Goal: Task Accomplishment & Management: Complete application form

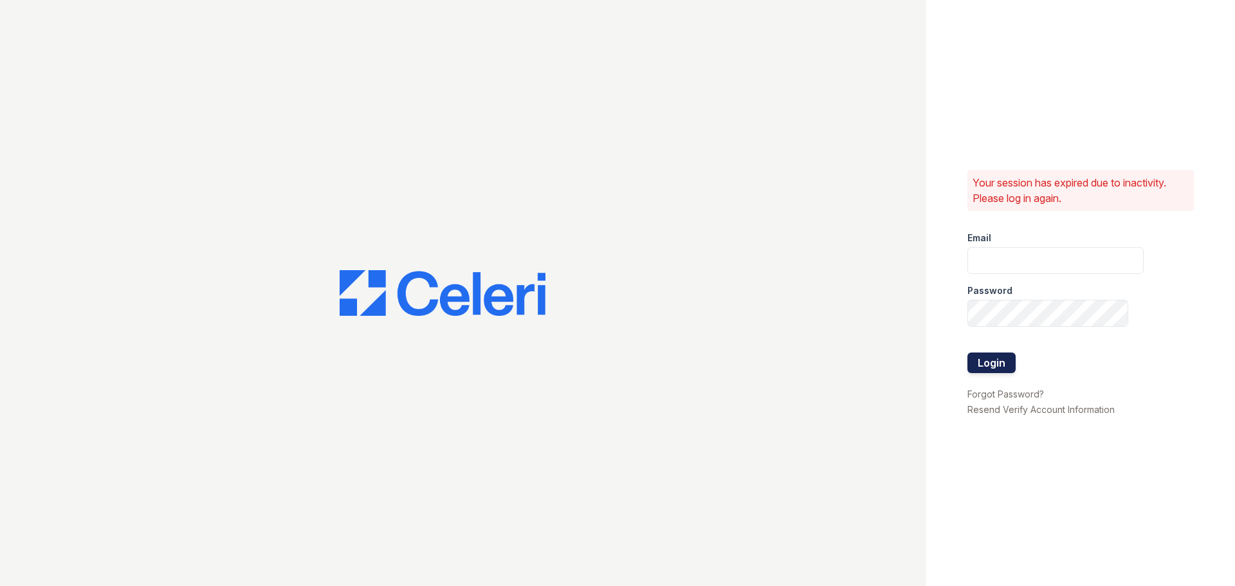
type input "[PERSON_NAME][EMAIL_ADDRESS][DOMAIN_NAME]"
click at [1004, 357] on button "Login" at bounding box center [992, 363] width 48 height 21
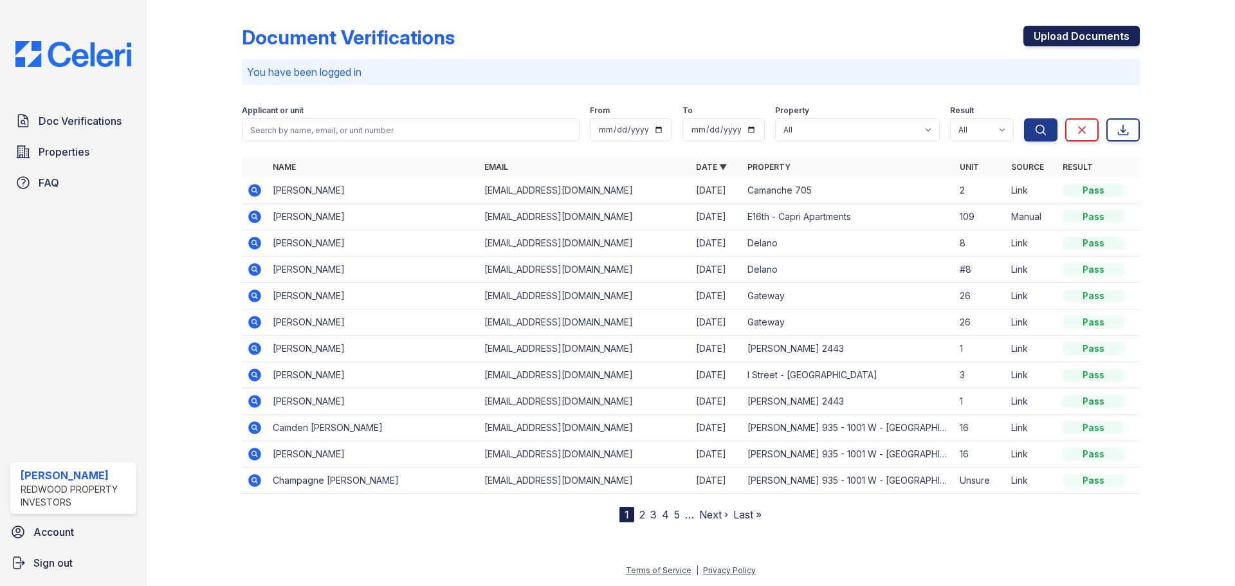
click at [1081, 35] on link "Upload Documents" at bounding box center [1082, 36] width 116 height 21
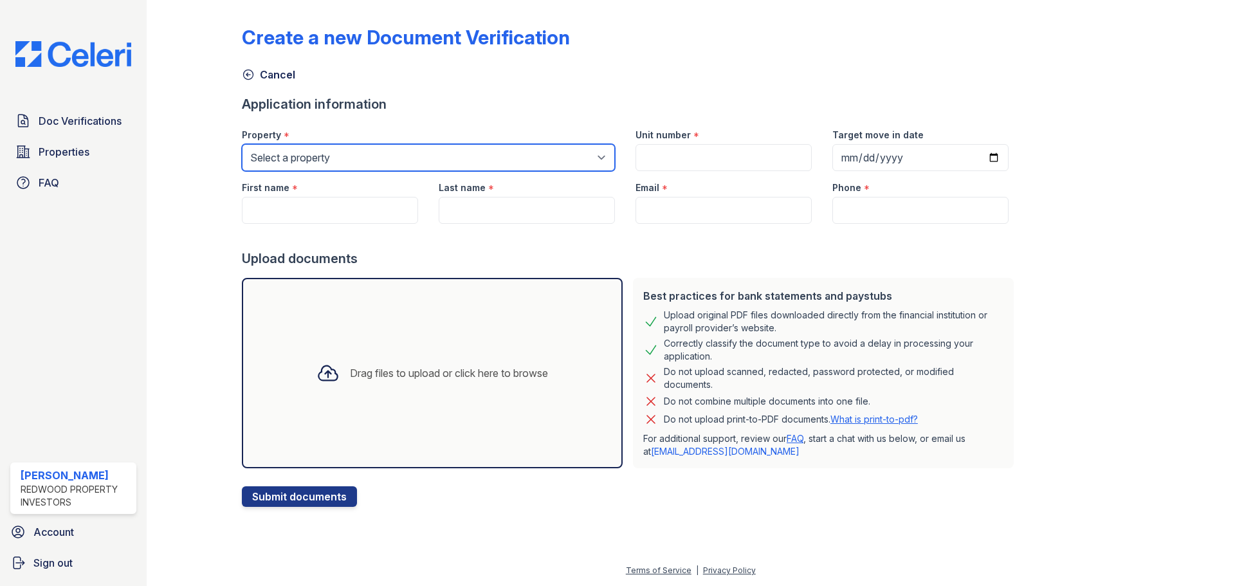
click at [593, 151] on select "Select a property [GEOGRAPHIC_DATA] – [GEOGRAPHIC_DATA][PERSON_NAME] [GEOGRAPHI…" at bounding box center [428, 157] width 373 height 27
select select "4455"
click at [242, 144] on select "Select a property [GEOGRAPHIC_DATA] – [GEOGRAPHIC_DATA][PERSON_NAME] [GEOGRAPHI…" at bounding box center [428, 157] width 373 height 27
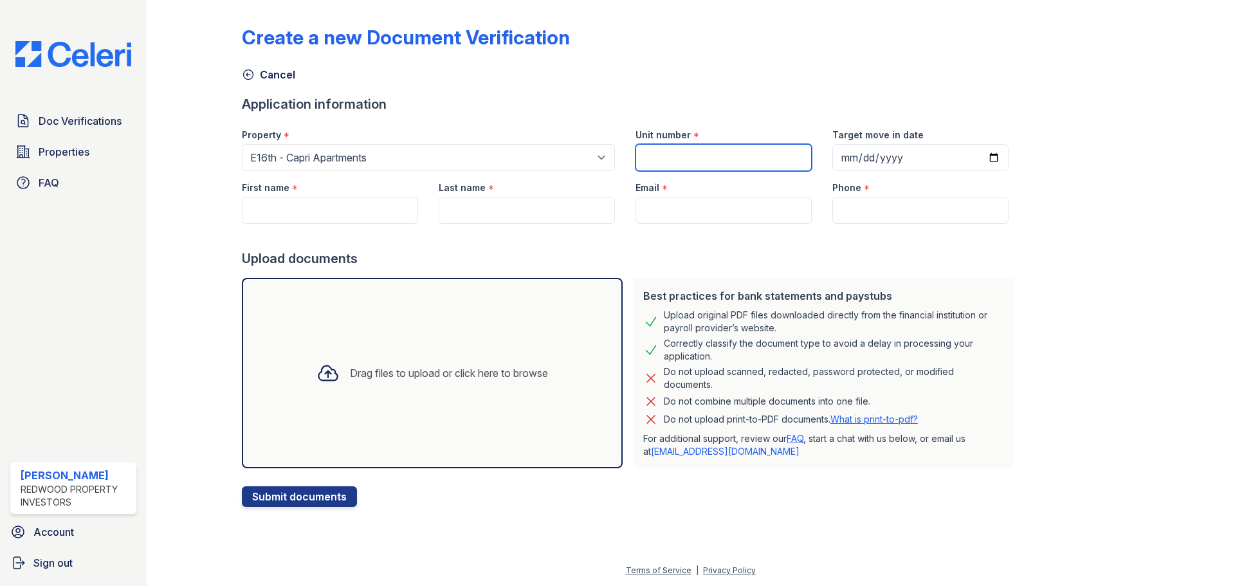
click at [704, 161] on input "Unit number" at bounding box center [724, 157] width 176 height 27
type input "109"
click at [977, 155] on input "Target move in date" at bounding box center [921, 157] width 176 height 27
type input "[DATE]"
click at [981, 159] on input "[DATE]" at bounding box center [921, 157] width 176 height 27
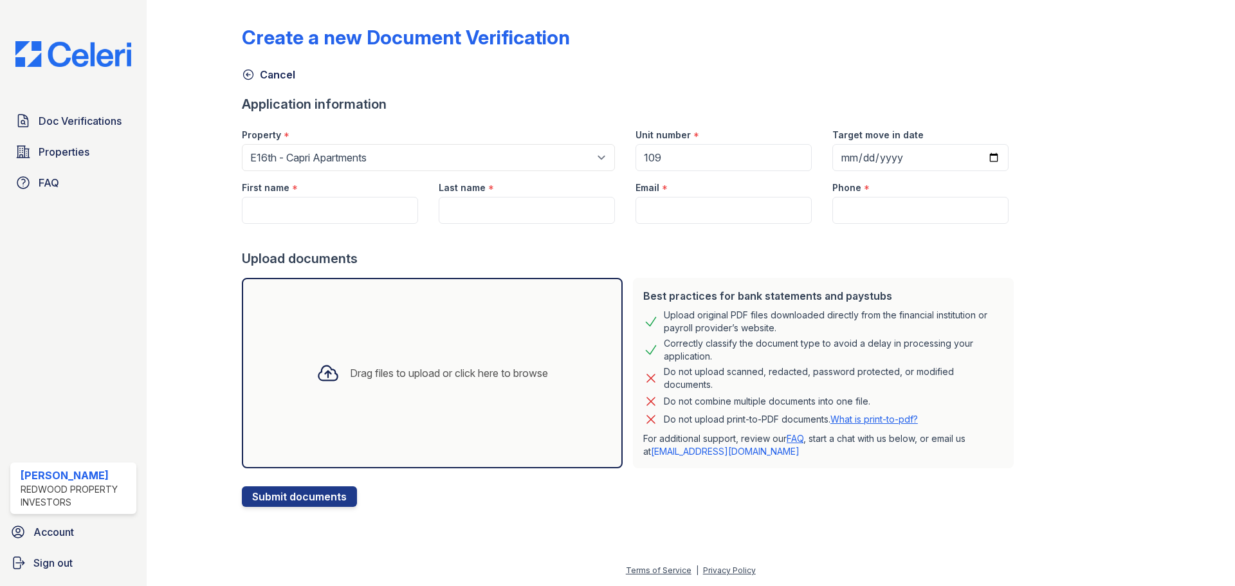
drag, startPoint x: 672, startPoint y: 255, endPoint x: 661, endPoint y: 255, distance: 10.9
click at [671, 255] on div "Upload documents" at bounding box center [630, 259] width 777 height 18
click at [369, 217] on input "First name" at bounding box center [330, 210] width 176 height 27
type input "[PERSON_NAME]"
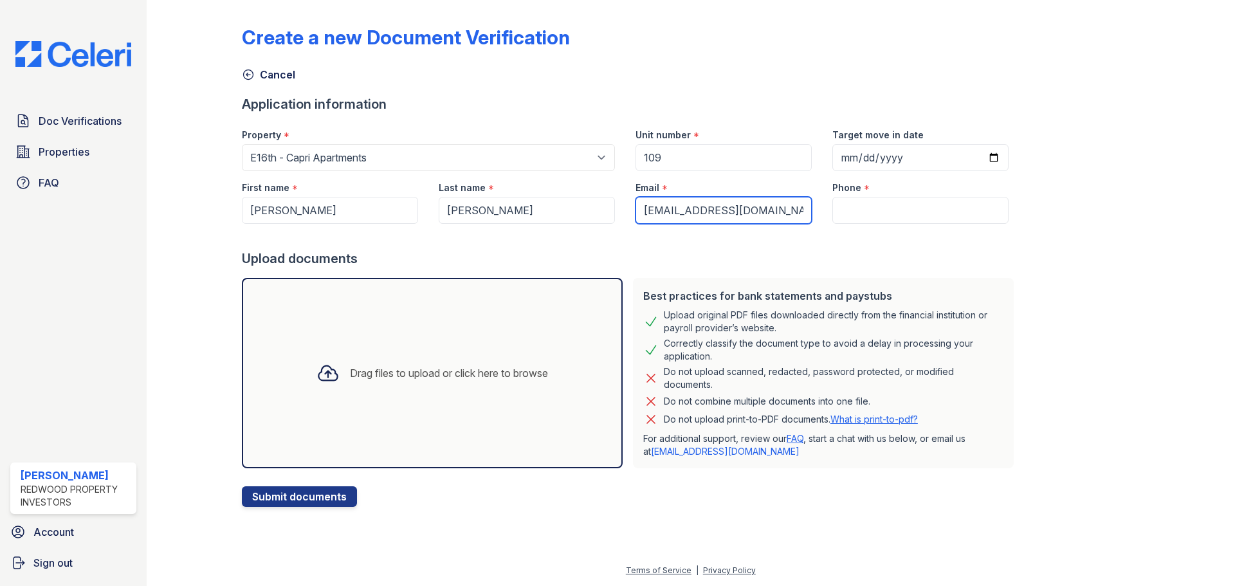
type input "[EMAIL_ADDRESS][DOMAIN_NAME]"
click at [867, 210] on input "Phone" at bounding box center [921, 210] width 176 height 27
paste input "[PHONE_NUMBER]"
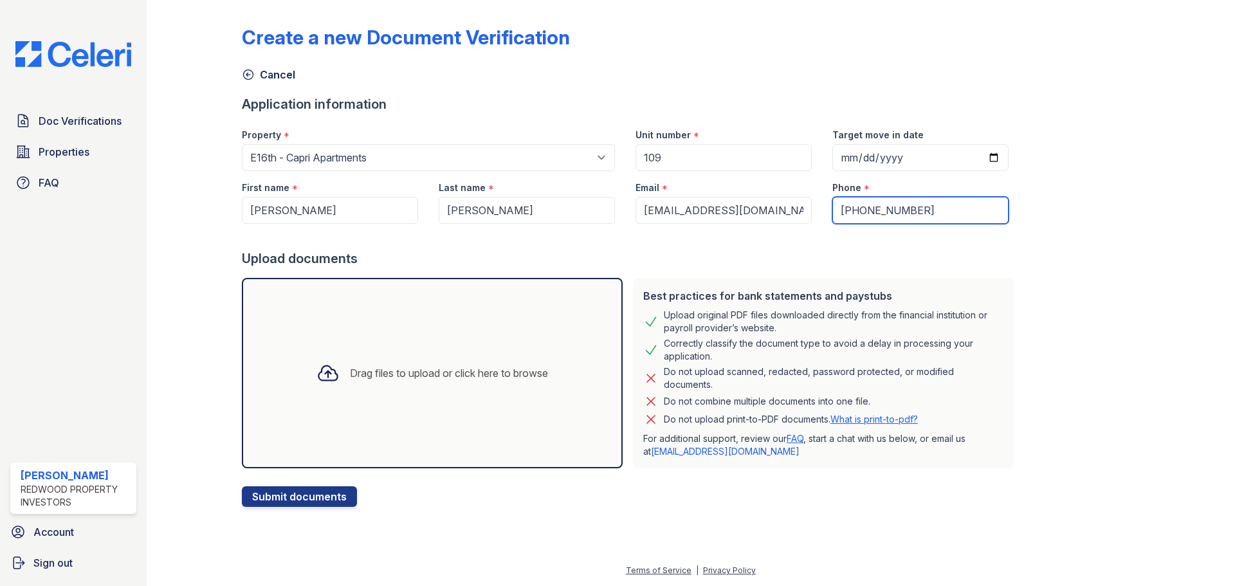
type input "[PHONE_NUMBER]"
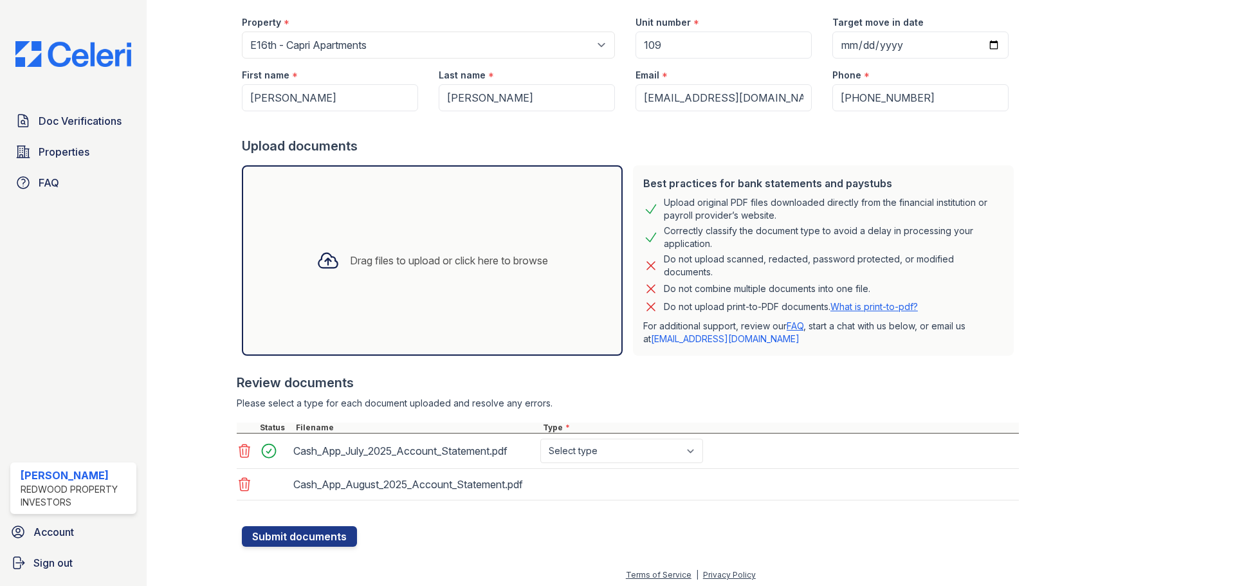
scroll to position [117, 0]
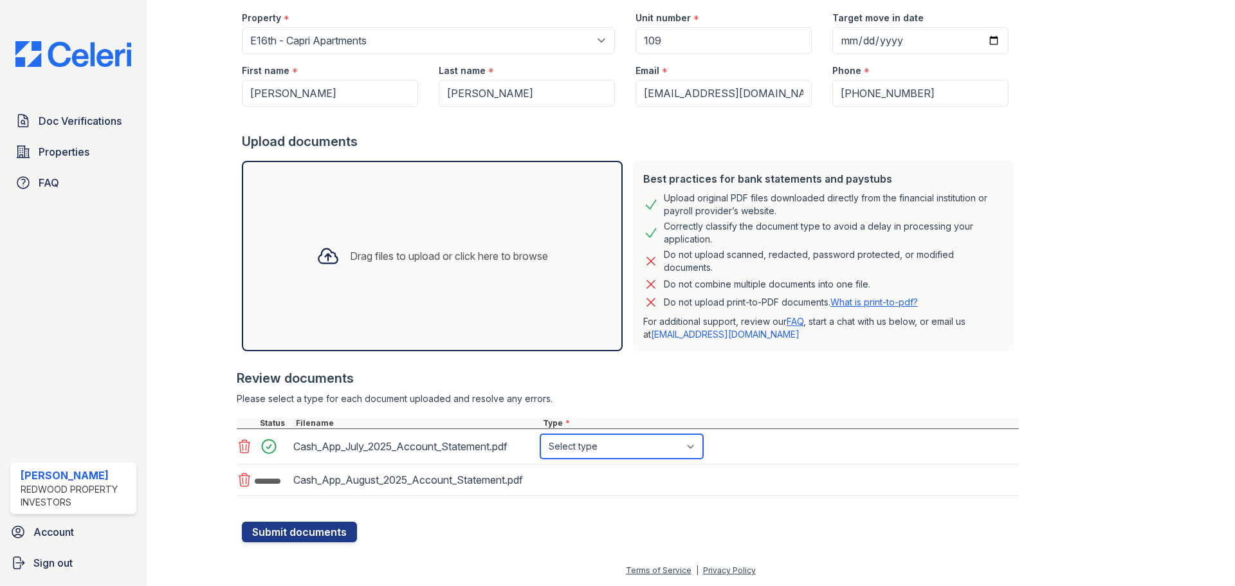
click at [691, 451] on select "Select type Paystub Bank Statement Offer Letter Tax Documents Benefit Award Let…" at bounding box center [621, 446] width 163 height 24
select select "bank_statement"
click at [540, 434] on select "Select type Paystub Bank Statement Offer Letter Tax Documents Benefit Award Let…" at bounding box center [621, 446] width 163 height 24
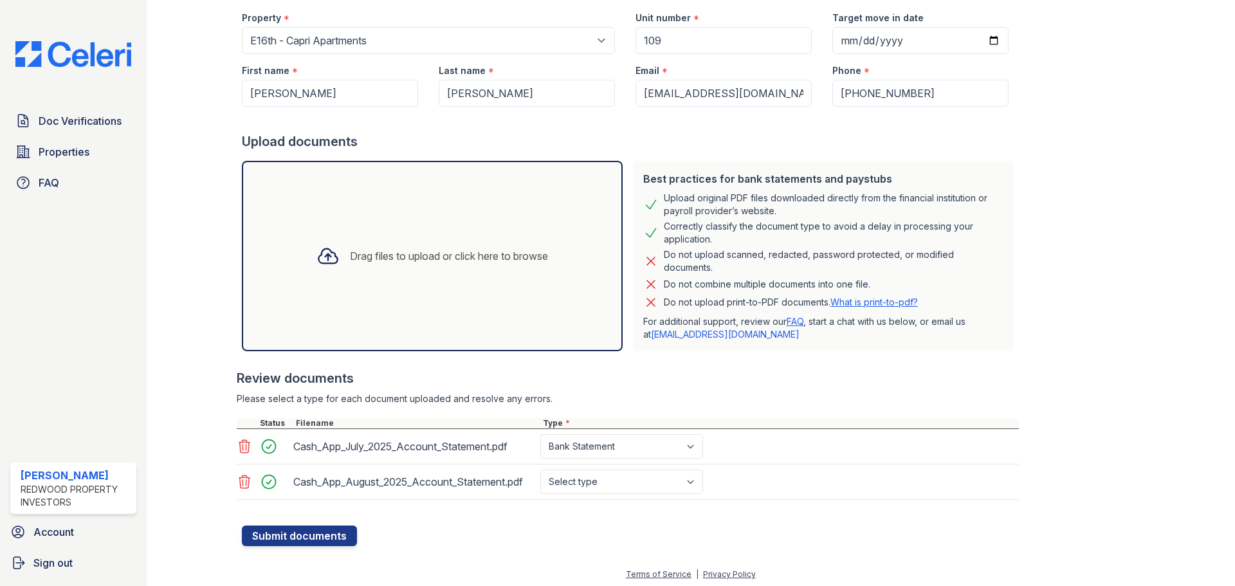
click at [706, 490] on div "Select type Paystub Bank Statement Offer Letter Tax Documents Benefit Award Let…" at bounding box center [622, 482] width 165 height 24
click at [697, 484] on select "Select type Paystub Bank Statement Offer Letter Tax Documents Benefit Award Let…" at bounding box center [621, 482] width 163 height 24
select select "bank_statement"
click at [540, 470] on select "Select type Paystub Bank Statement Offer Letter Tax Documents Benefit Award Let…" at bounding box center [621, 482] width 163 height 24
click at [338, 535] on button "Submit documents" at bounding box center [299, 536] width 115 height 21
